Goal: Find specific page/section: Find specific page/section

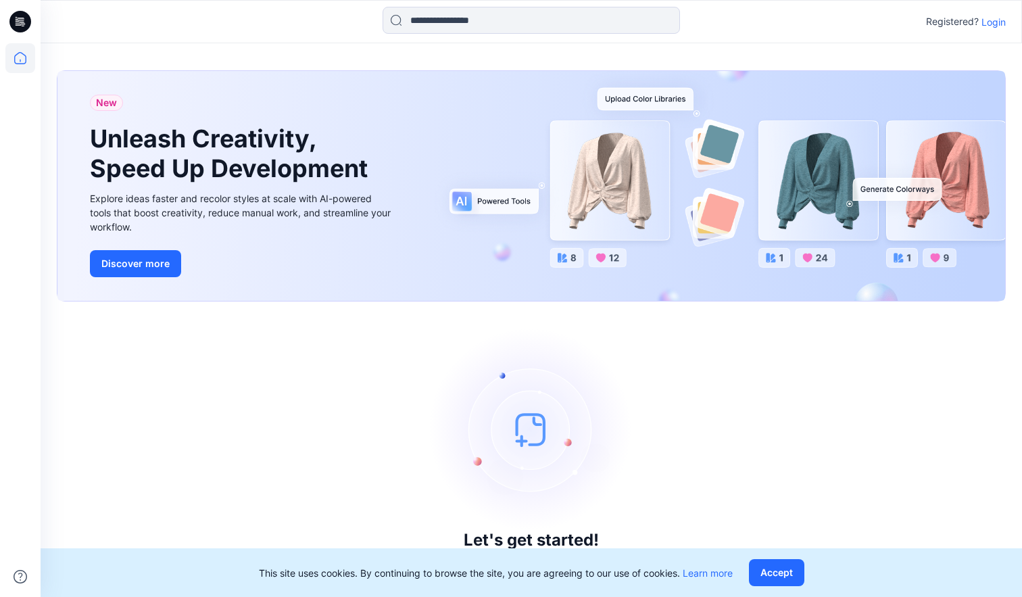
click at [996, 24] on p "Login" at bounding box center [994, 22] width 24 height 14
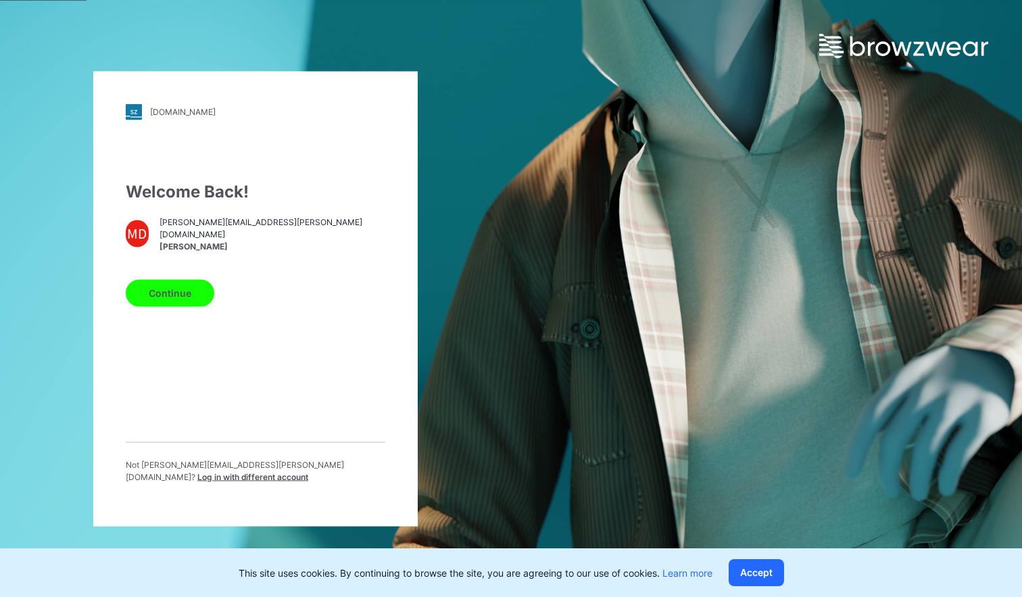
click at [178, 281] on button "Continue" at bounding box center [170, 292] width 89 height 27
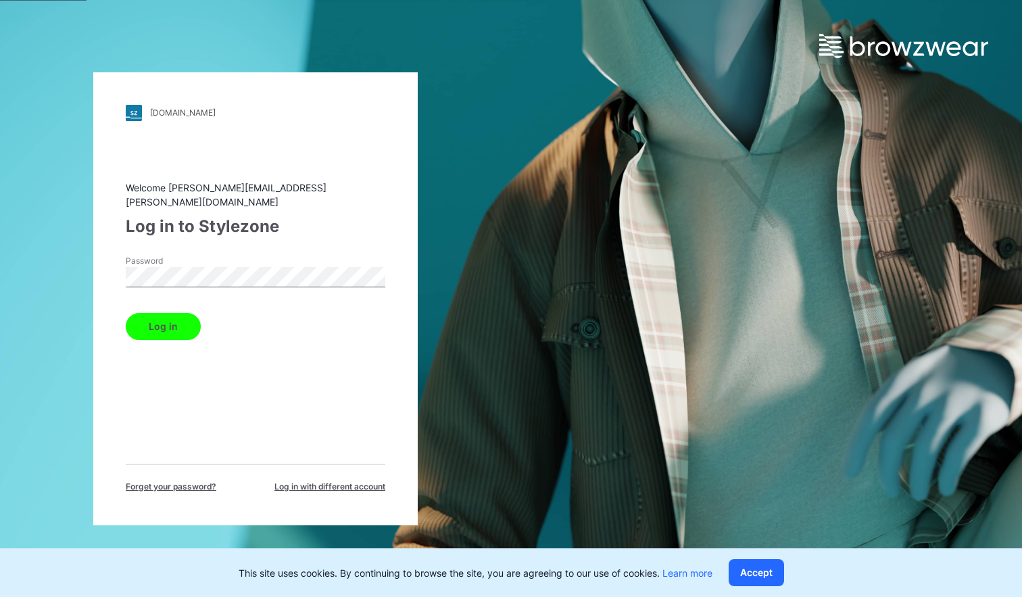
click at [174, 317] on button "Log in" at bounding box center [163, 326] width 75 height 27
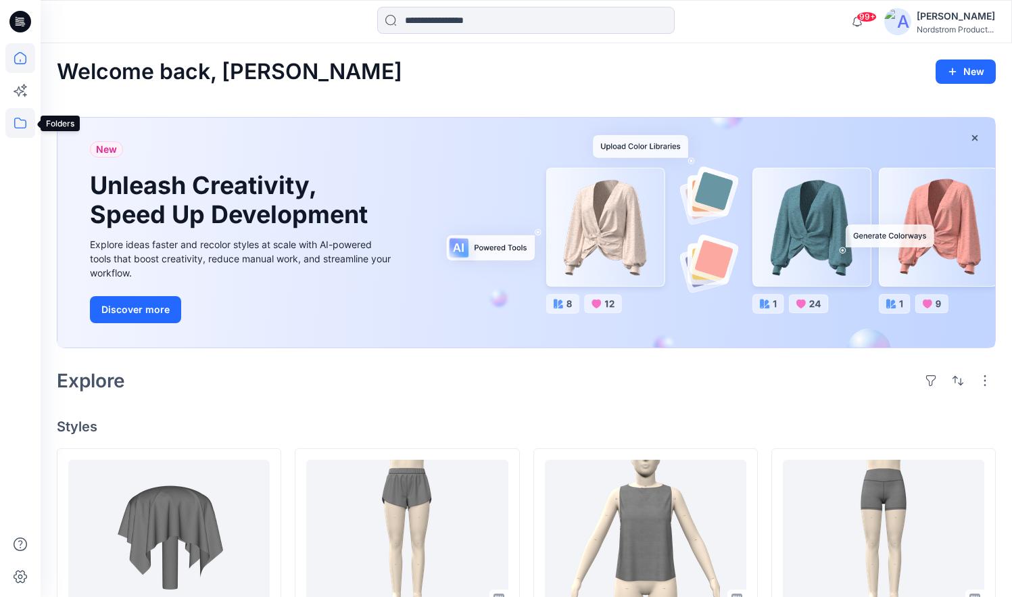
click at [21, 126] on icon at bounding box center [20, 123] width 30 height 30
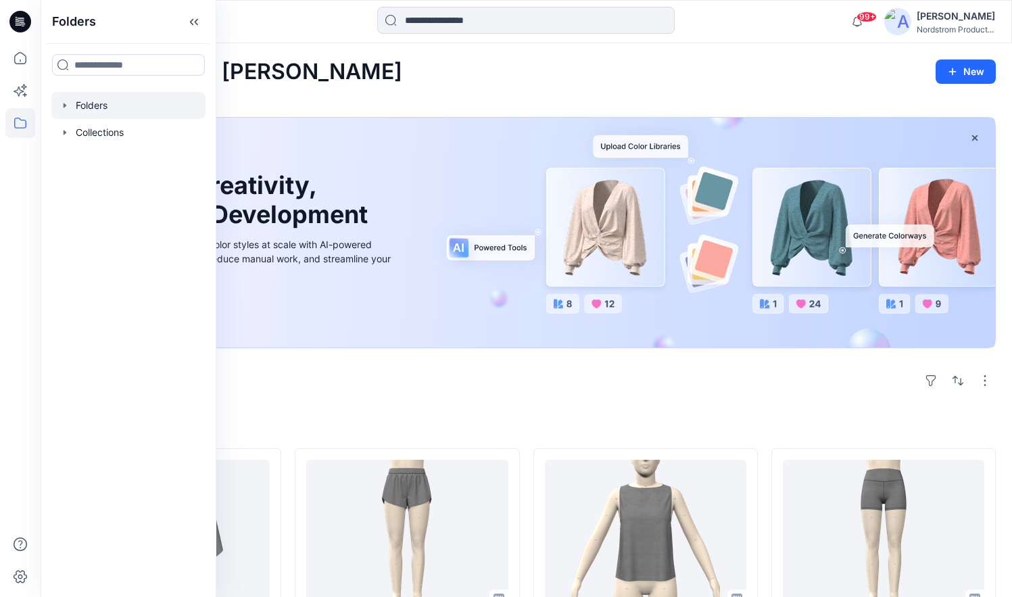
click at [93, 107] on div at bounding box center [128, 105] width 154 height 27
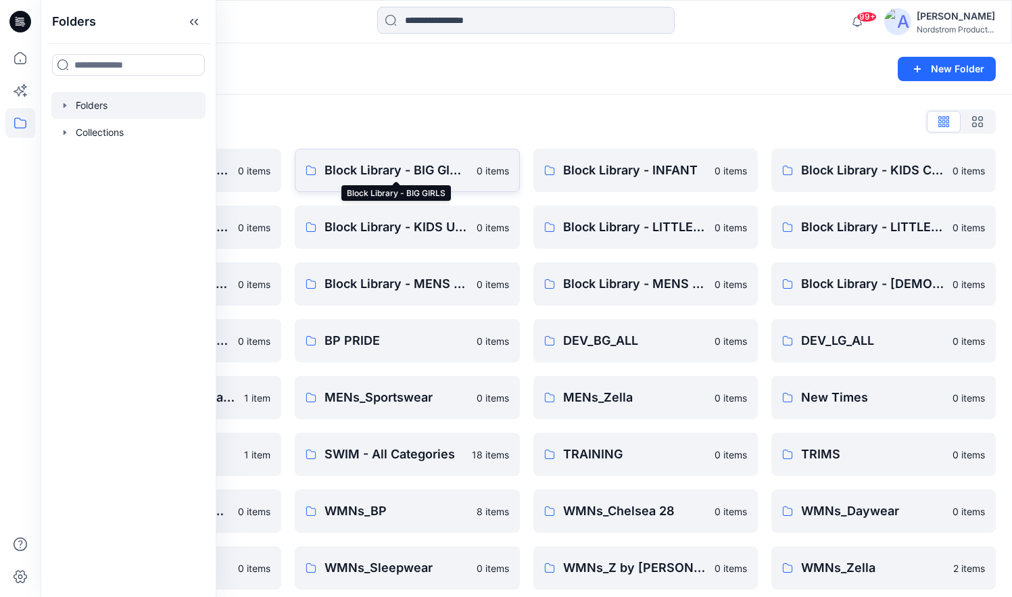
click at [399, 170] on p "Block Library - BIG GIRLS" at bounding box center [395, 170] width 143 height 19
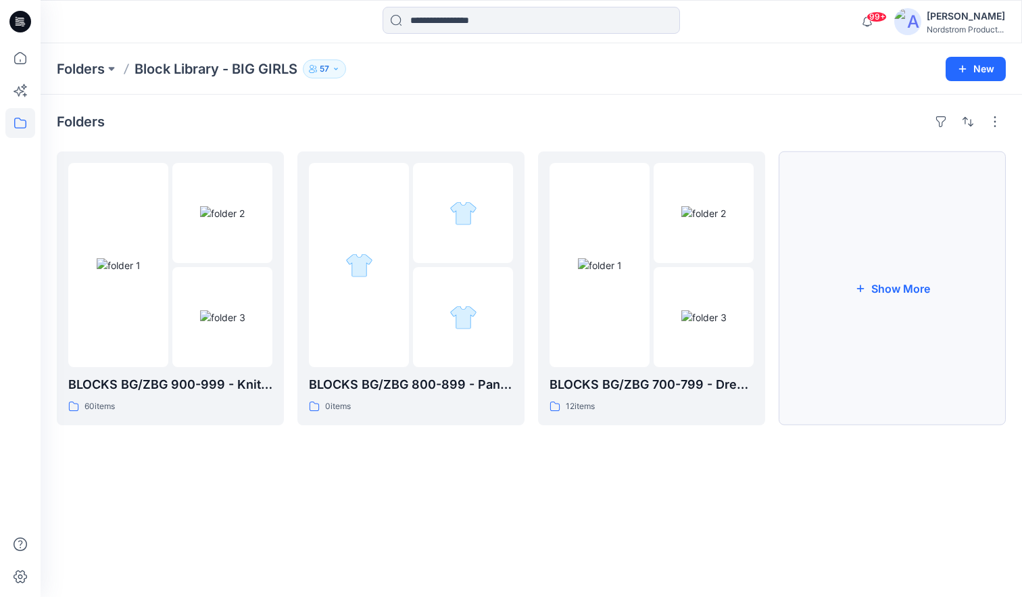
click at [886, 297] on button "Show More" at bounding box center [892, 288] width 227 height 274
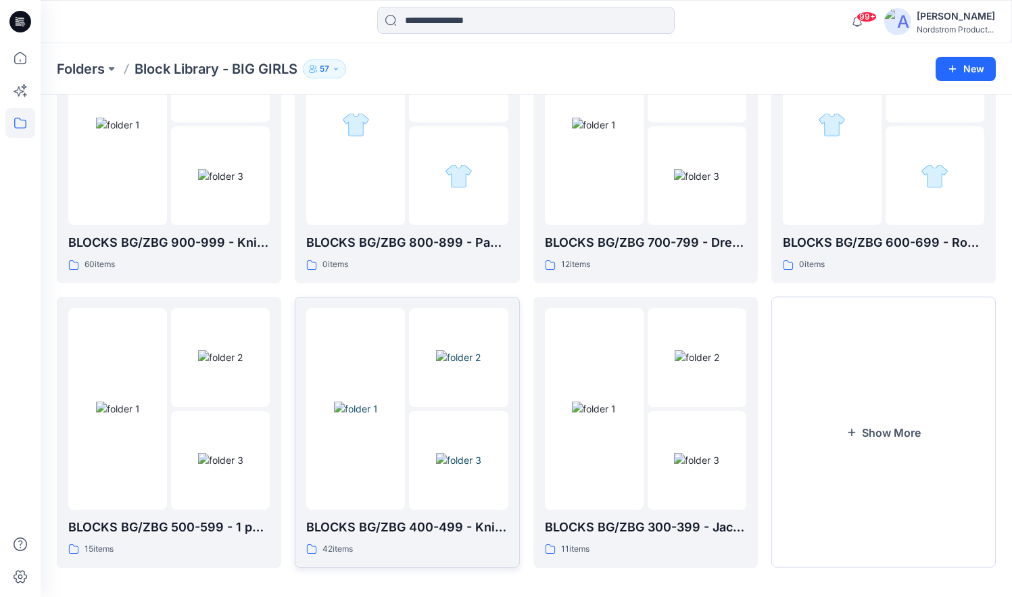
scroll to position [148, 0]
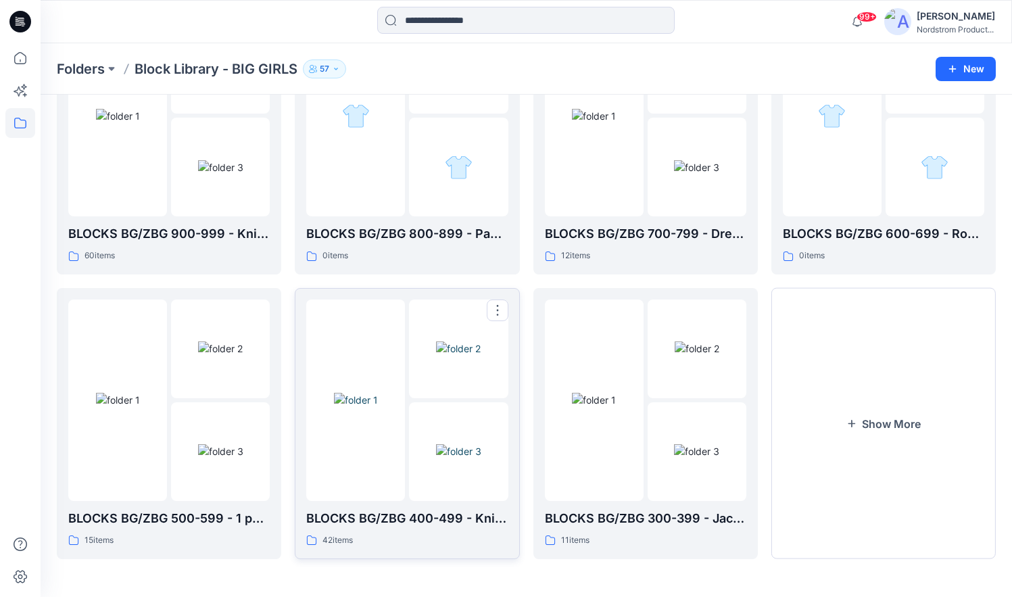
click at [445, 356] on img at bounding box center [458, 348] width 45 height 14
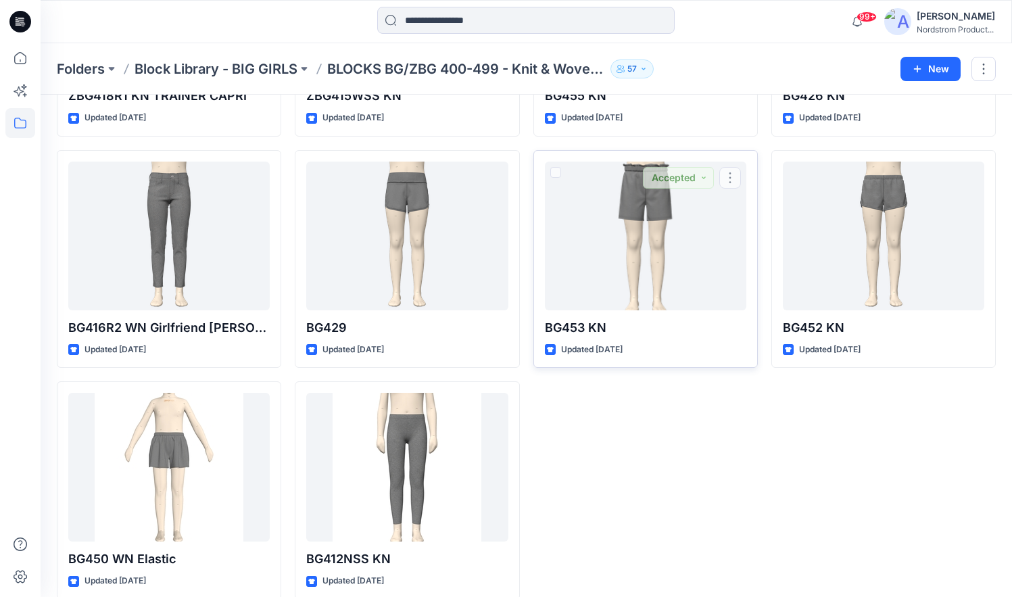
scroll to position [2105, 0]
